Goal: Information Seeking & Learning: Learn about a topic

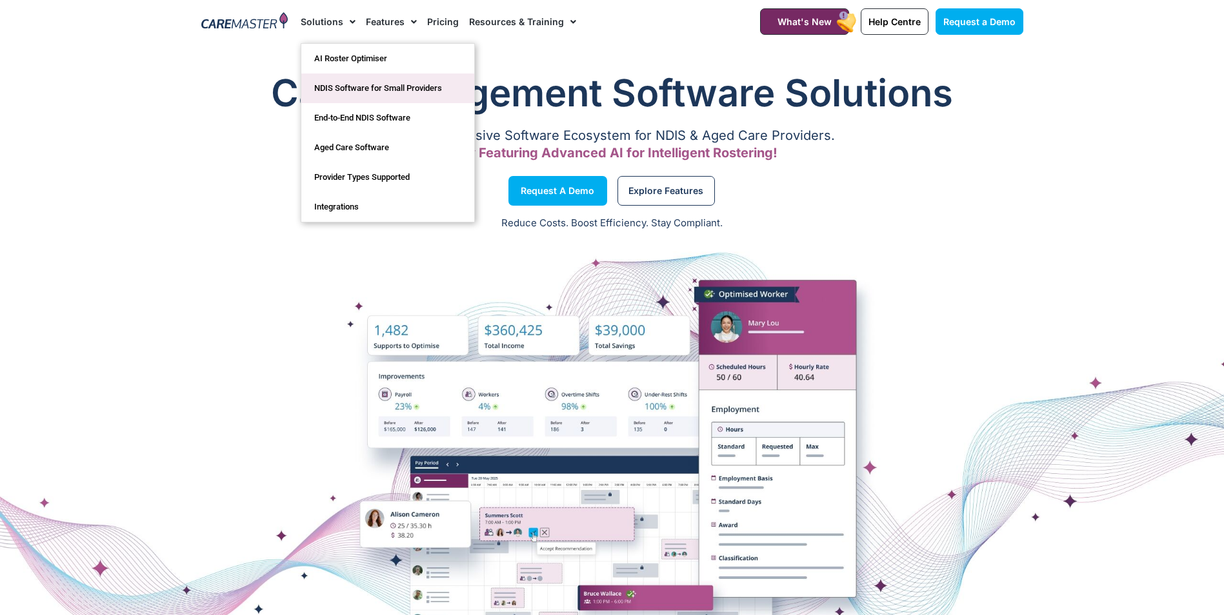
click at [341, 83] on link "NDIS Software for Small Providers" at bounding box center [387, 89] width 173 height 30
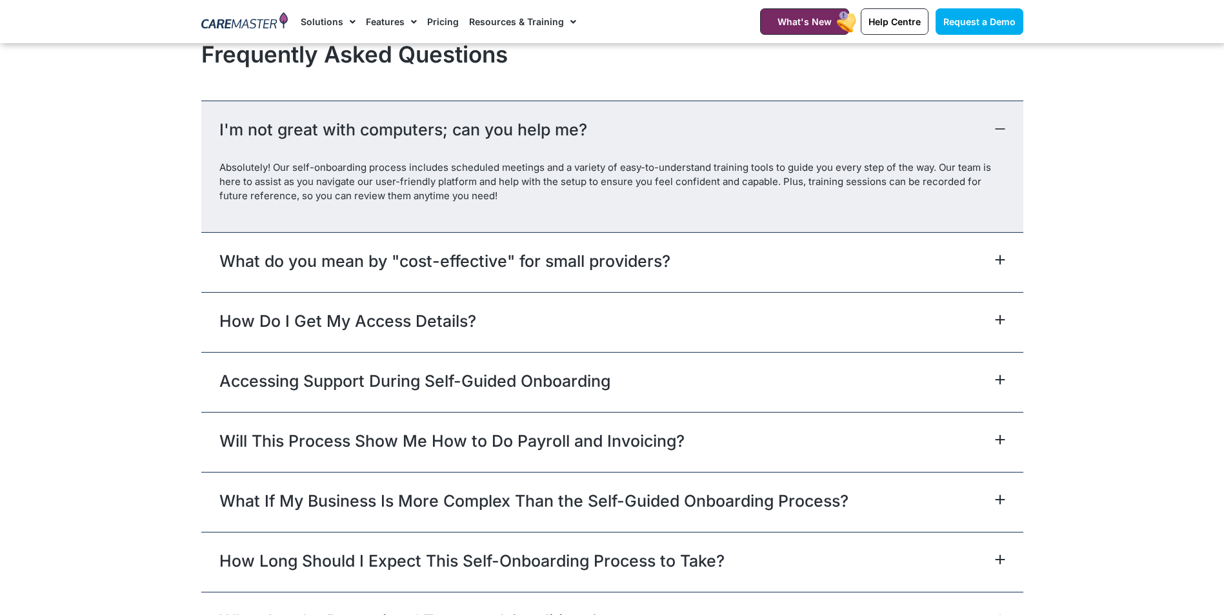
scroll to position [5805, 0]
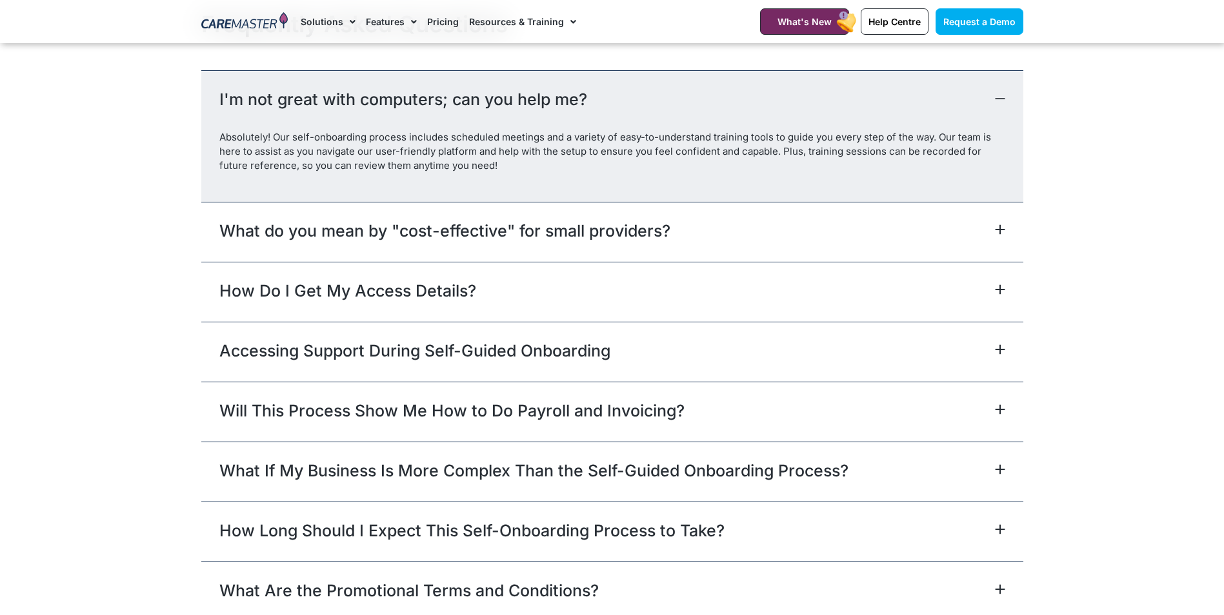
click at [380, 292] on link "How Do I Get My Access Details?" at bounding box center [347, 290] width 257 height 23
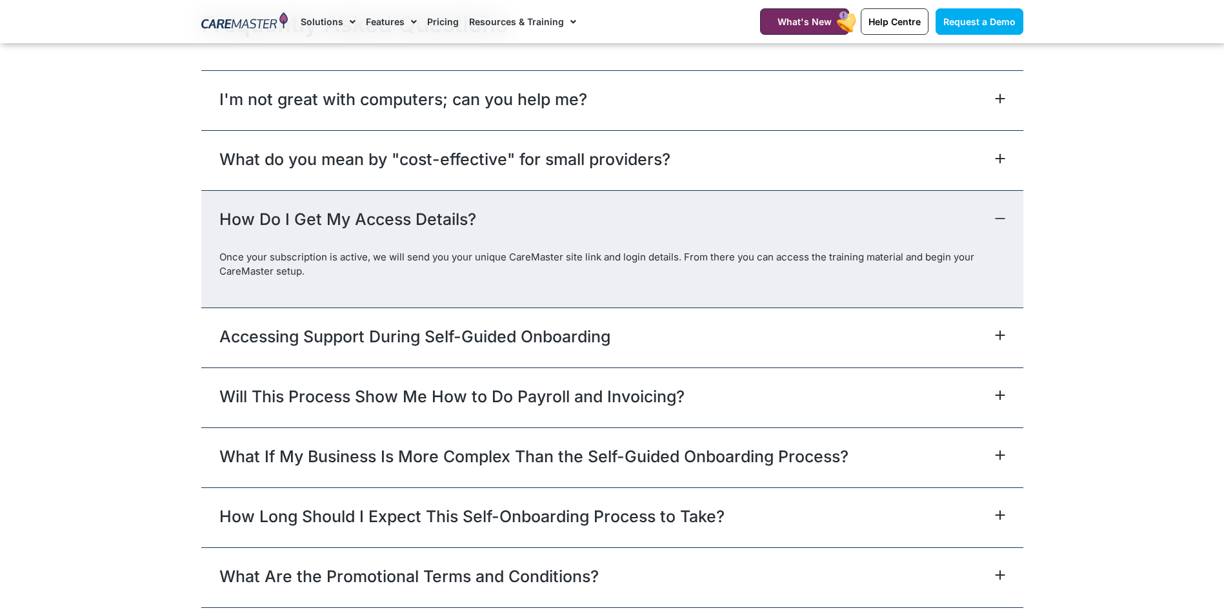
click at [430, 19] on link "Pricing" at bounding box center [443, 21] width 32 height 43
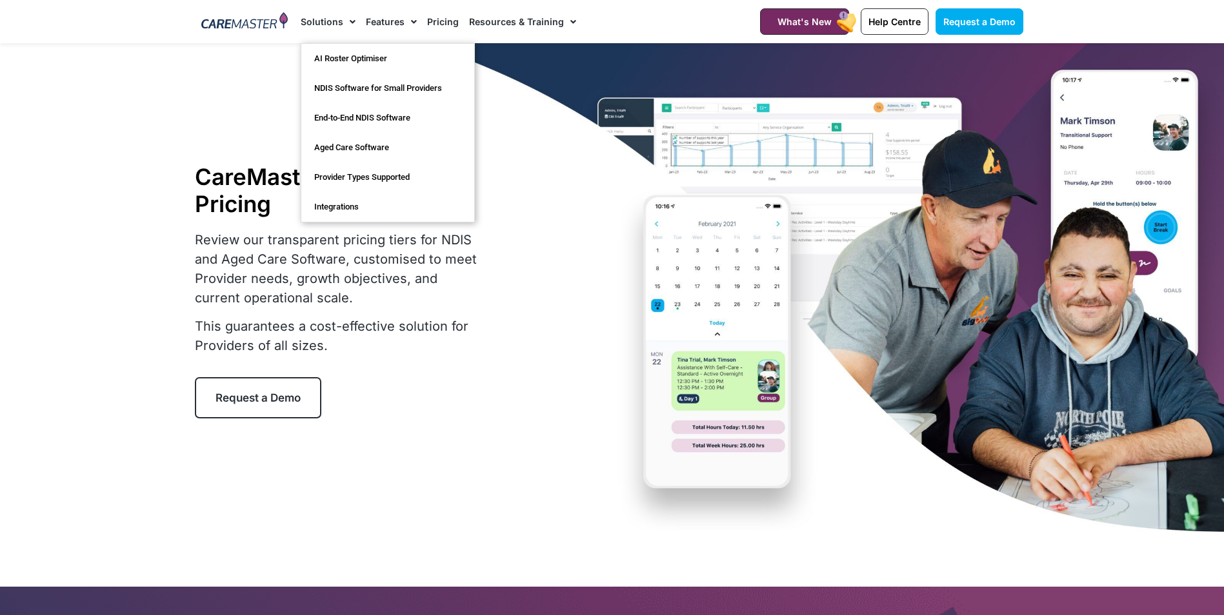
click at [344, 21] on span "Menu" at bounding box center [349, 22] width 12 height 22
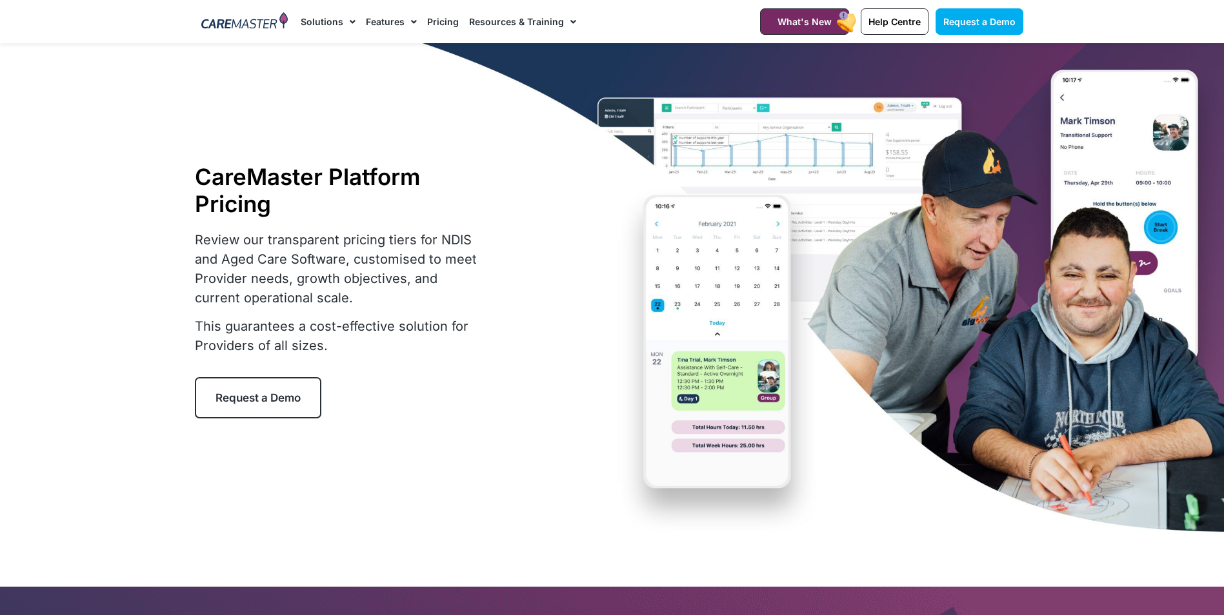
click at [344, 21] on span "Menu" at bounding box center [349, 22] width 12 height 22
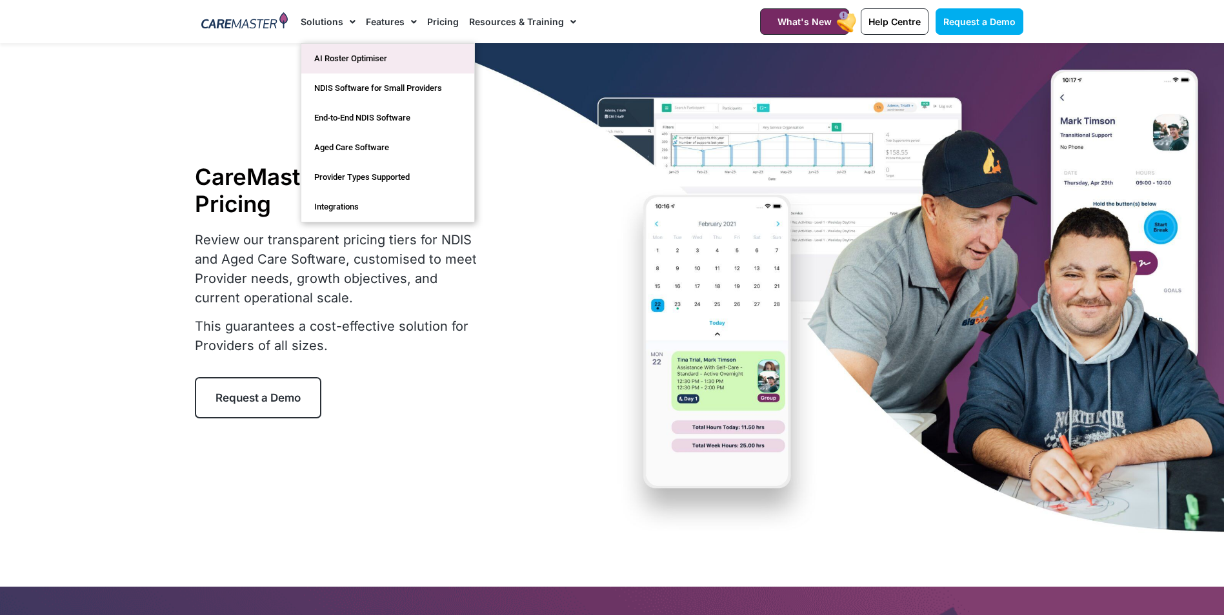
click at [340, 55] on link "AI Roster Optimiser" at bounding box center [387, 59] width 173 height 30
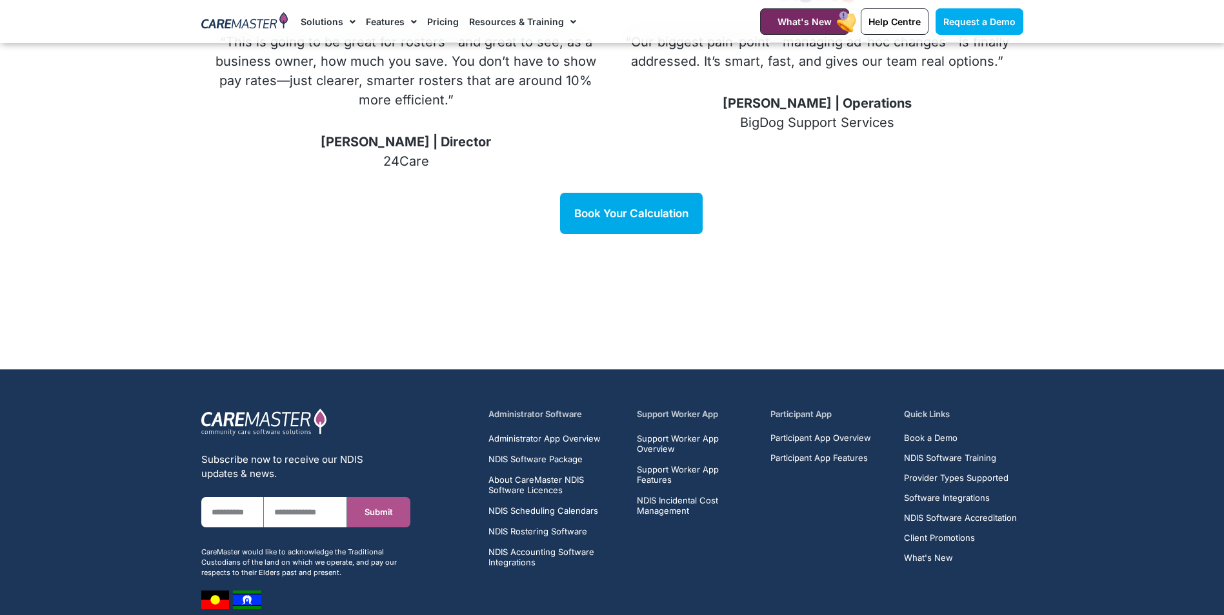
scroll to position [1832, 0]
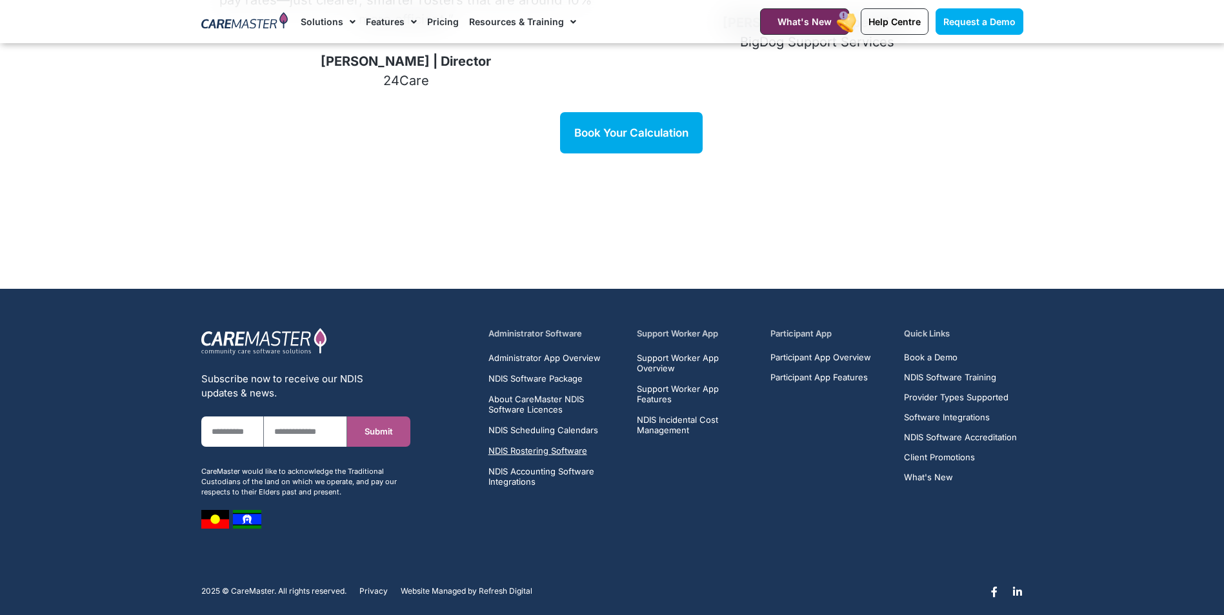
click at [517, 446] on span "NDIS Rostering Software" at bounding box center [537, 451] width 99 height 10
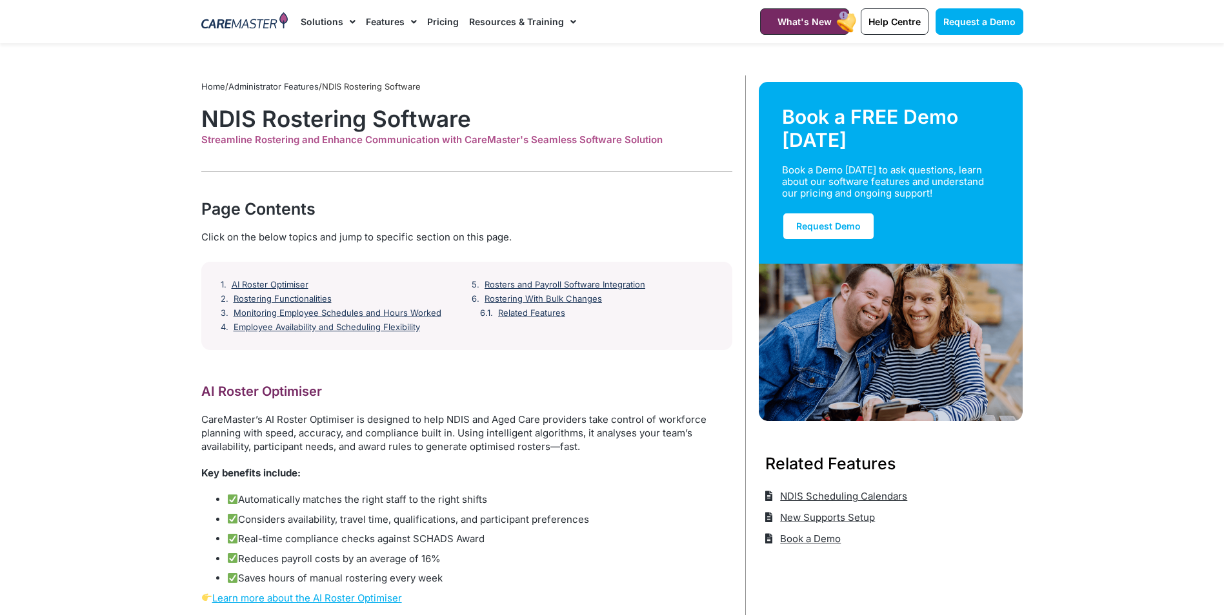
click at [435, 23] on link "Pricing" at bounding box center [443, 21] width 32 height 43
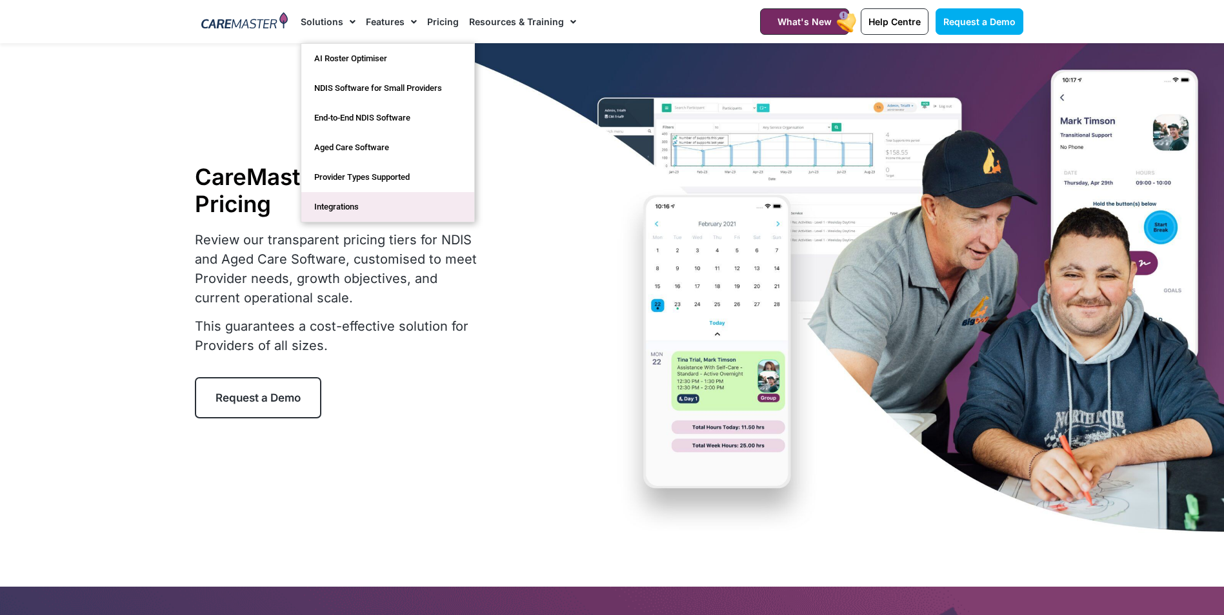
click at [341, 214] on link "Integrations" at bounding box center [387, 207] width 173 height 30
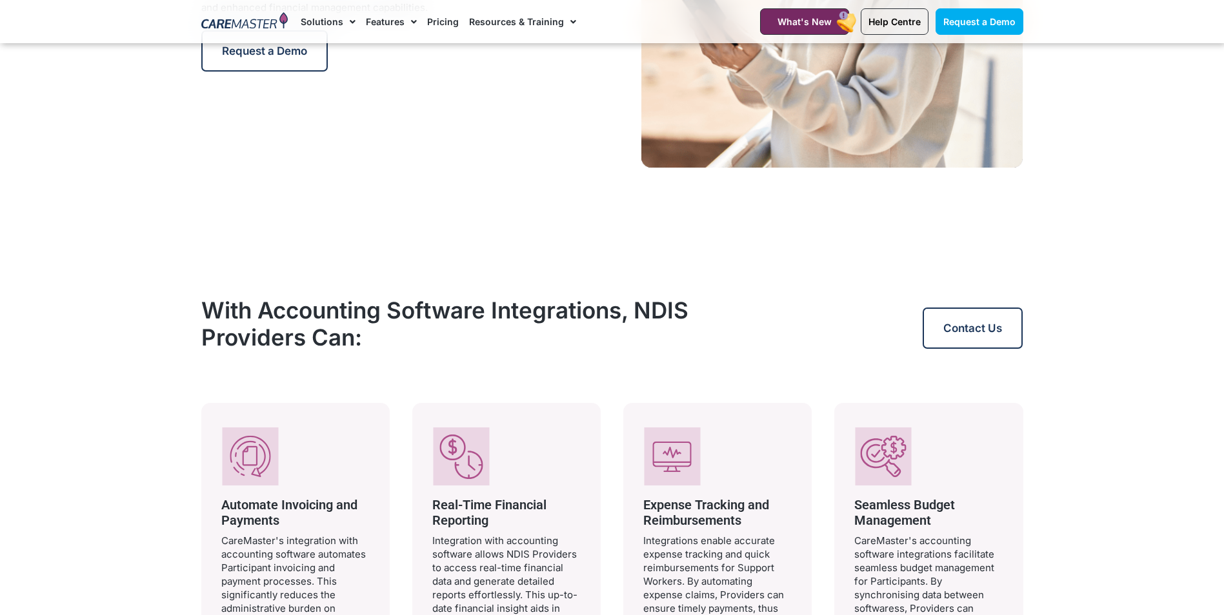
scroll to position [1096, 0]
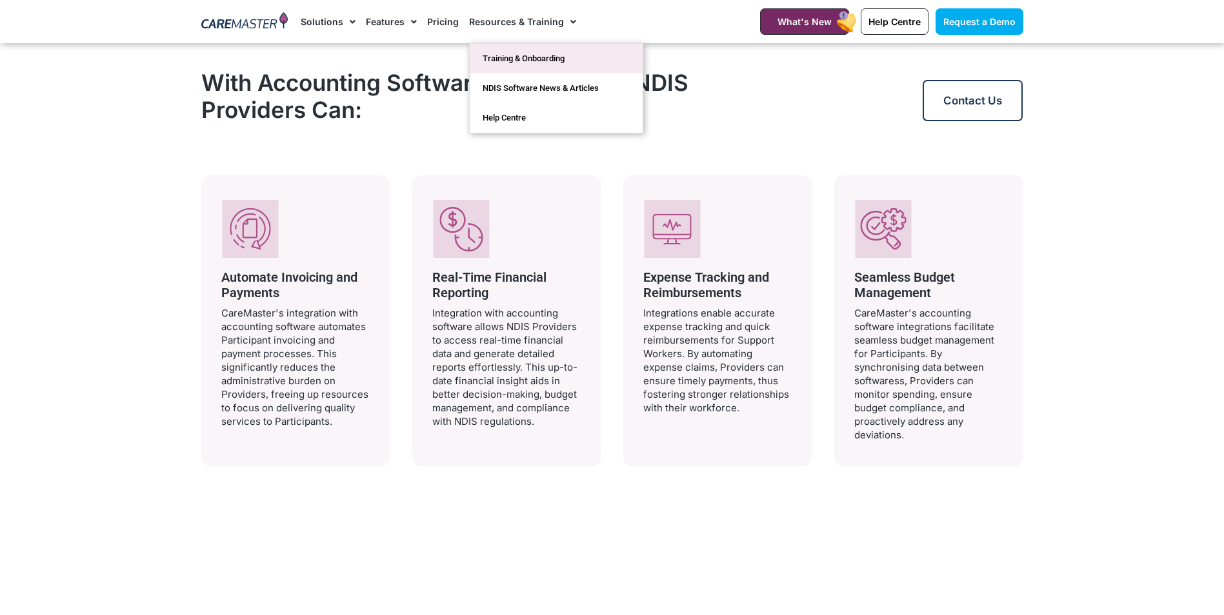
click at [504, 50] on link "Training & Onboarding" at bounding box center [556, 59] width 173 height 30
